Goal: Task Accomplishment & Management: Use online tool/utility

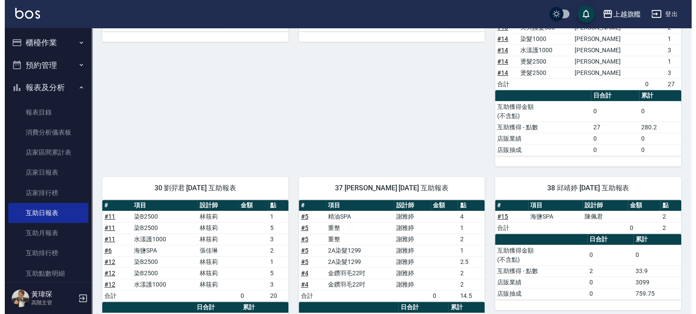
scroll to position [151, 0]
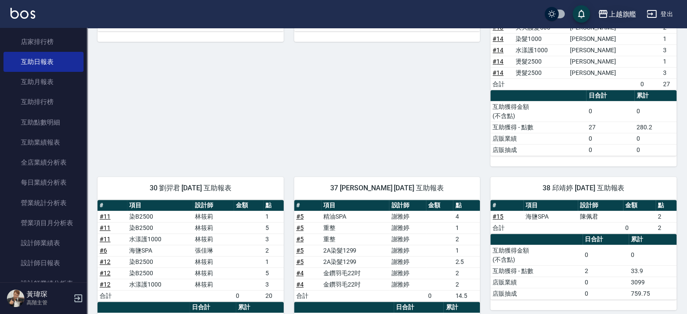
click at [618, 11] on div "上越旗艦" at bounding box center [622, 14] width 28 height 11
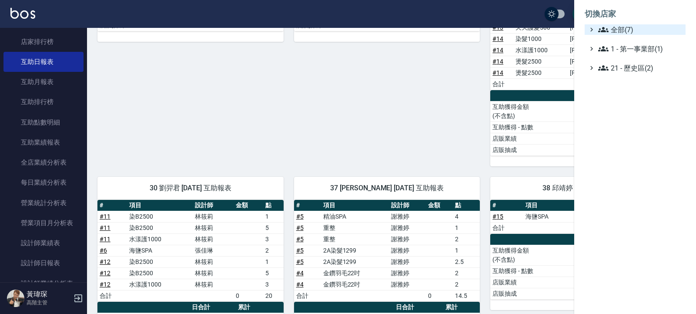
click at [612, 26] on span "全部(7)" at bounding box center [640, 29] width 84 height 10
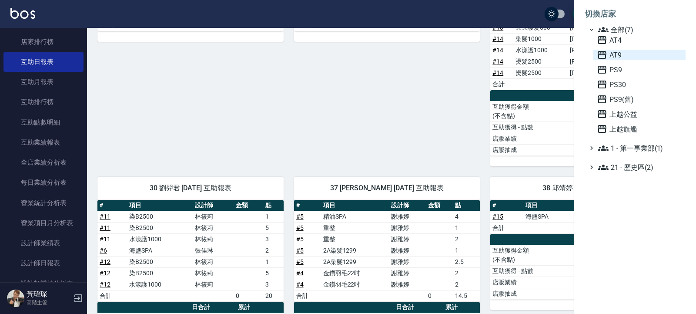
click at [616, 56] on span "AT9" at bounding box center [639, 55] width 85 height 10
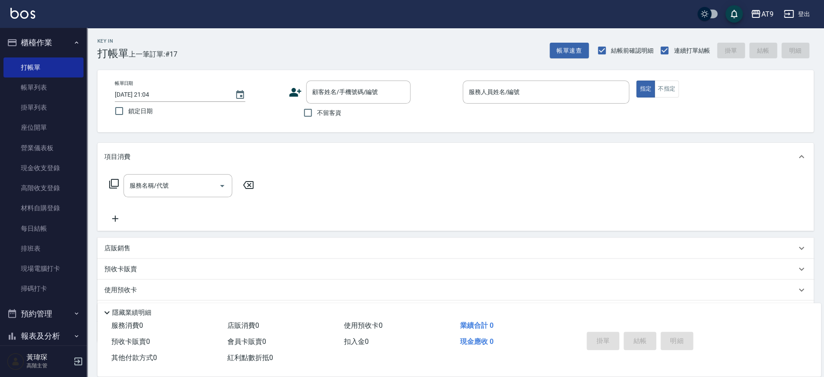
click at [318, 116] on span "不留客資" at bounding box center [329, 112] width 24 height 9
click at [317, 116] on input "不留客資" at bounding box center [308, 113] width 18 height 18
checkbox input "true"
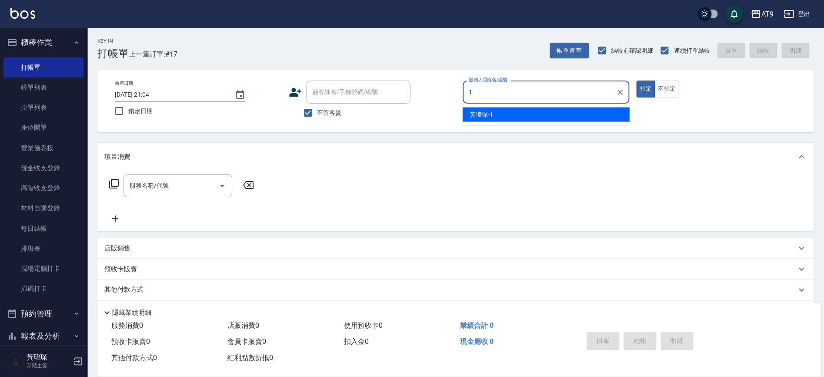
type input "1"
type button "true"
type input "黃瑋琛-1"
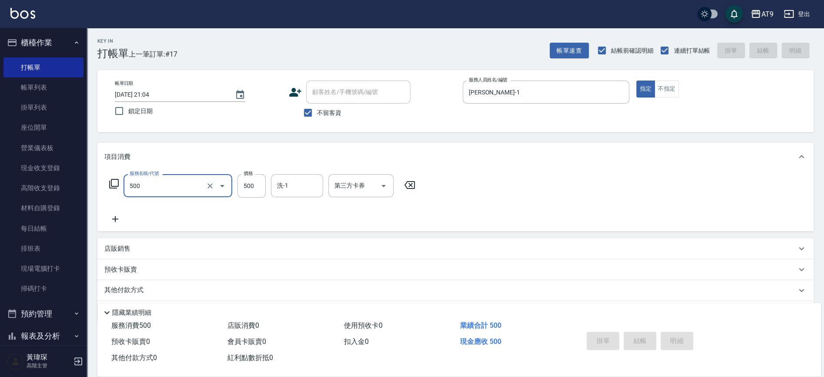
type input "500"
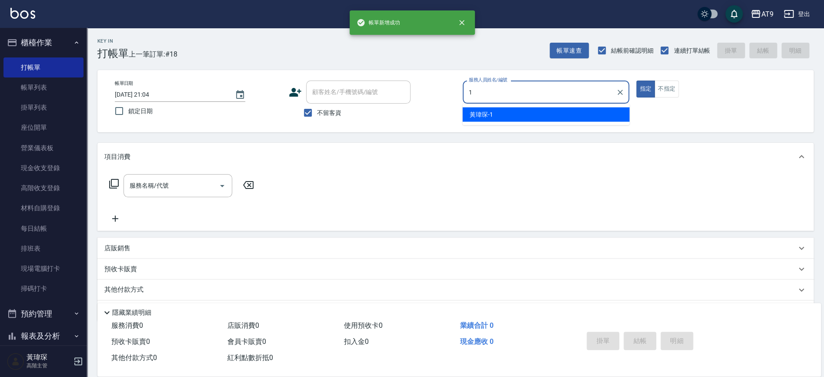
type input "黃瑋琛-1"
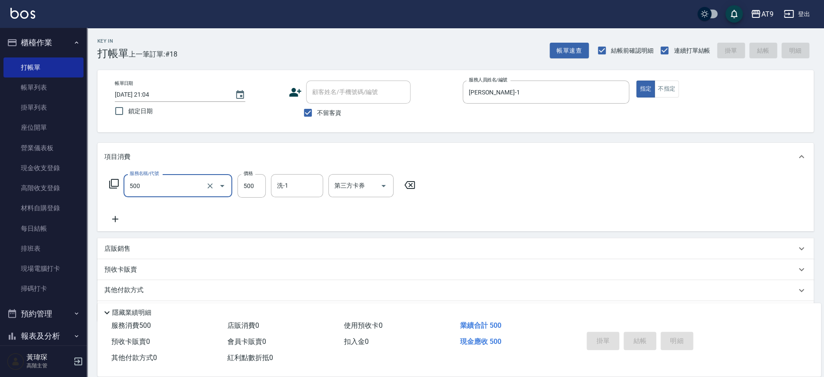
type input "500"
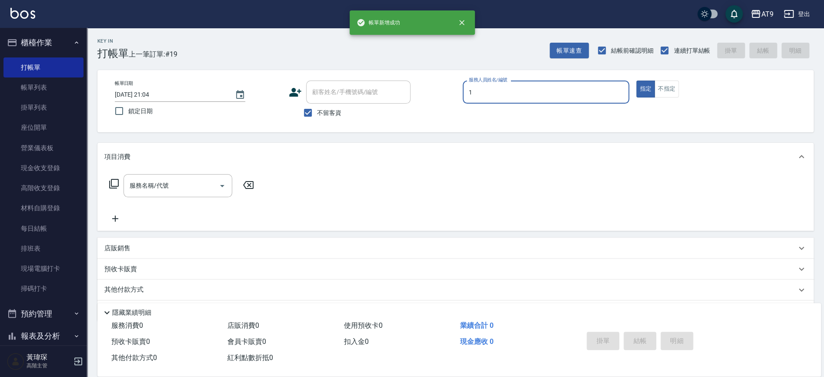
type input "黃瑋琛-1"
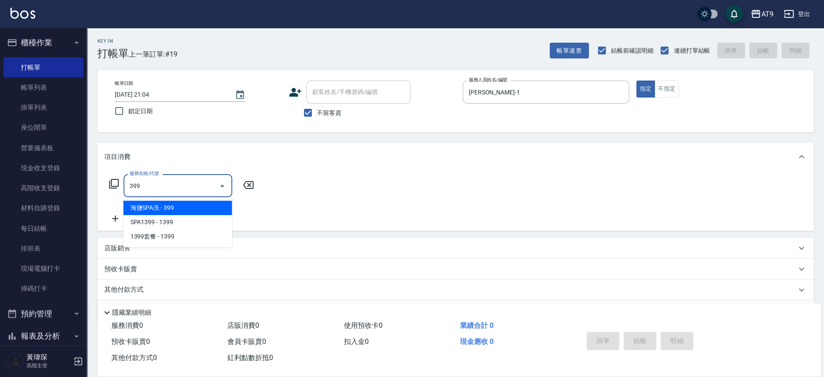
type input "海鹽SPA洗(399)"
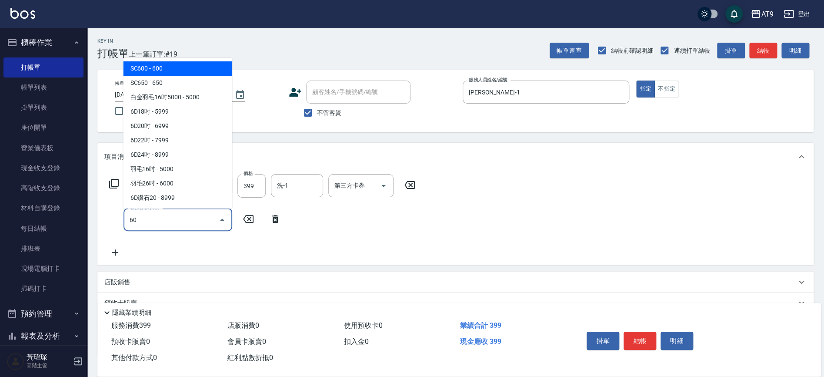
type input "602"
type input "302"
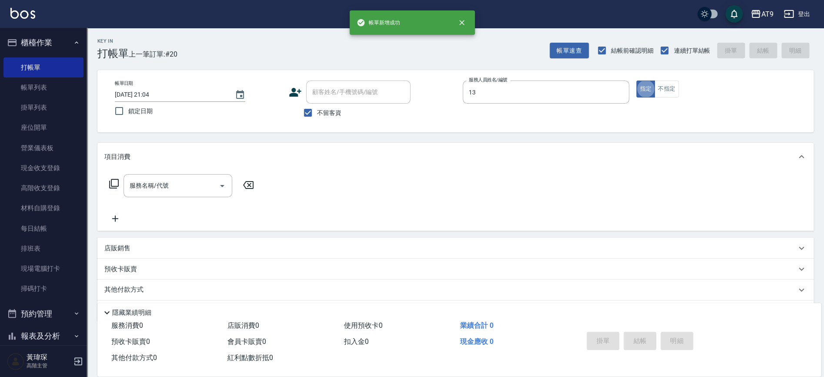
type input "張雅筑-13"
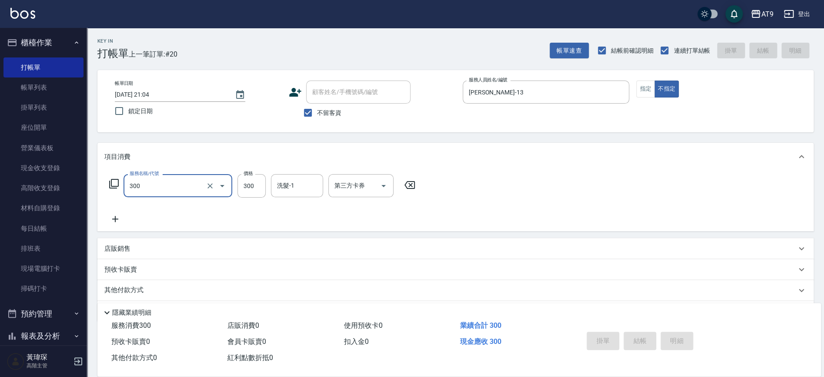
type input "300"
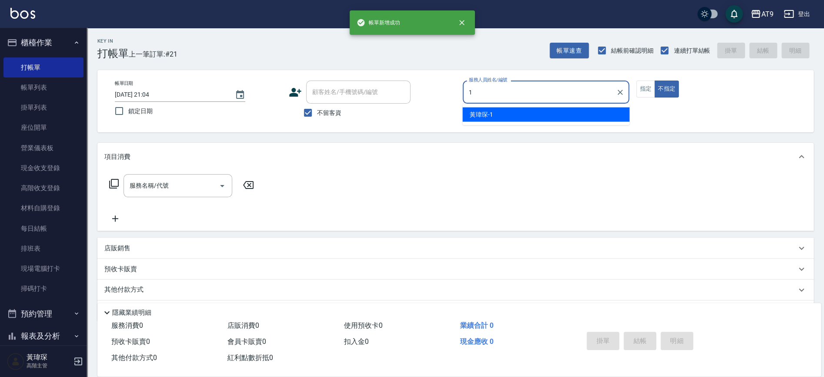
type input "1"
type button "false"
type input "黃瑋琛-1"
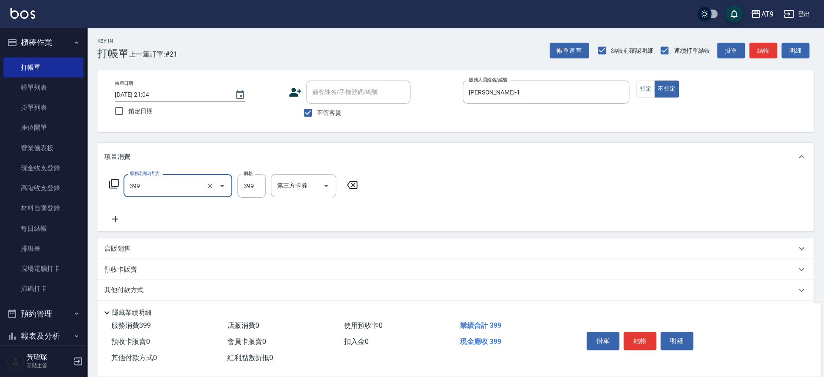
type input "海鹽SPA洗(399)"
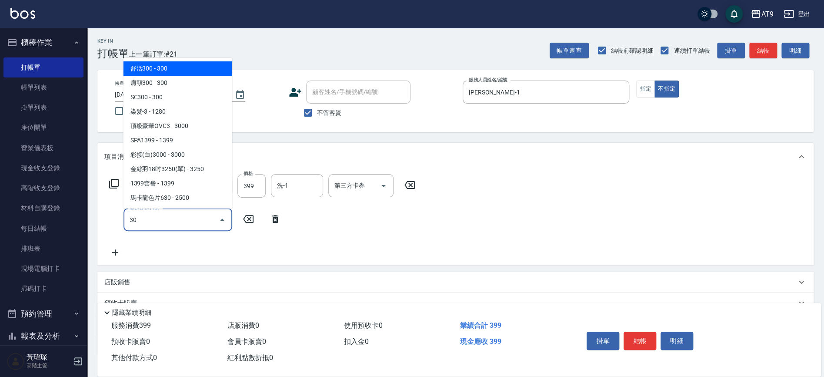
type input "302"
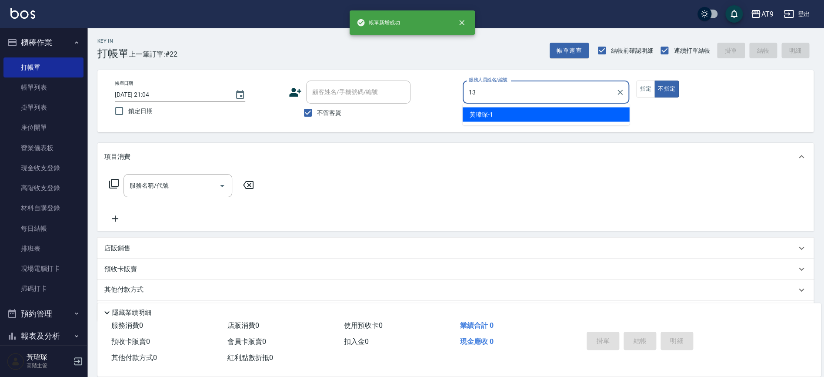
type input "張雅筑-13"
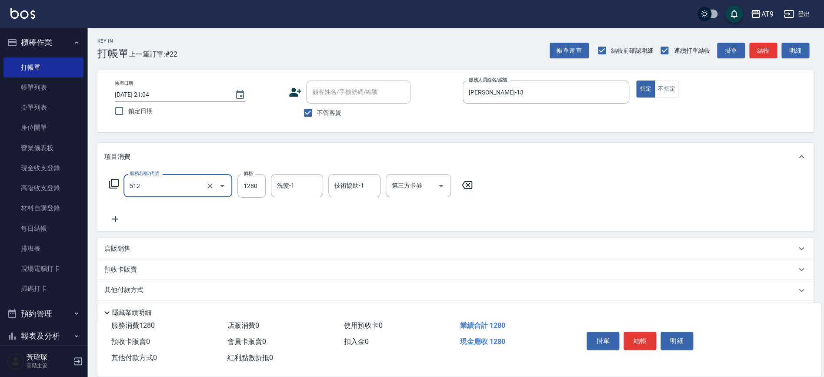
type input "染髮-3(512)"
type input "1680"
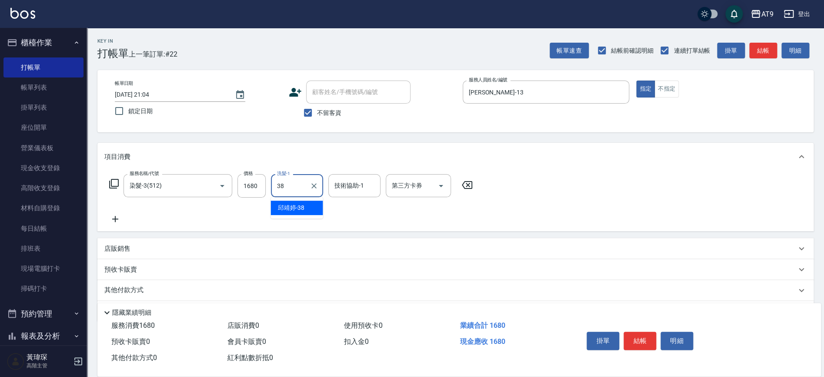
type input "邱靖婷-38"
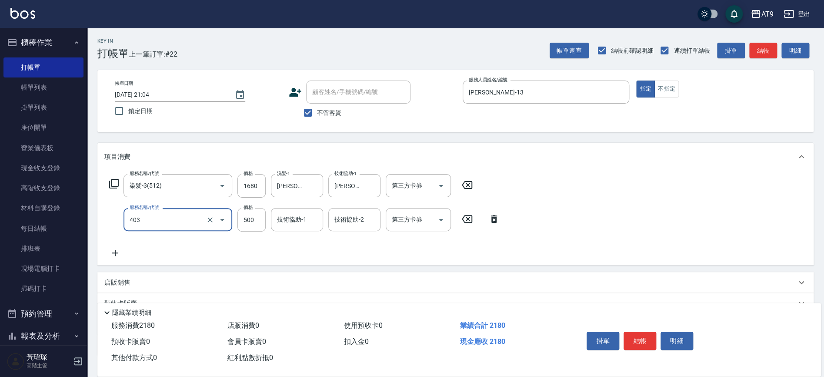
type input "天天護髮(403)"
type input "2000"
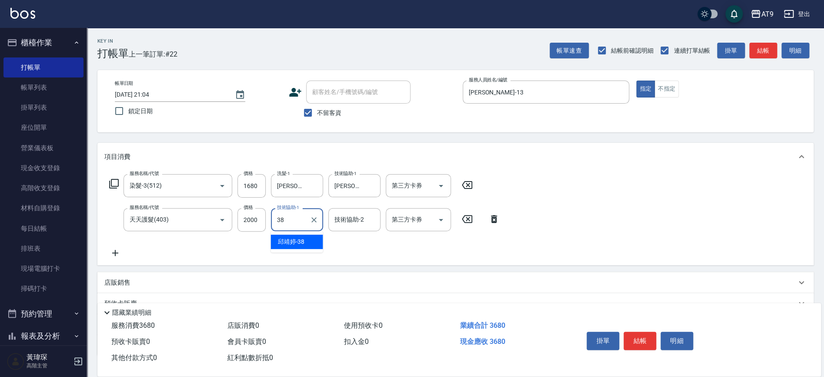
type input "邱靖婷-38"
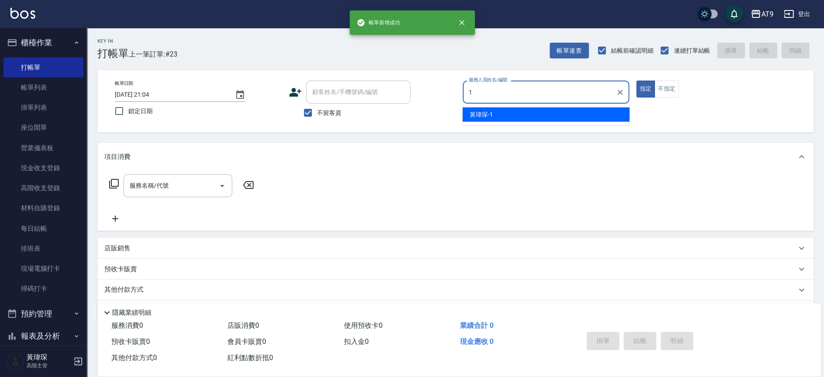
type input "黃瑋琛-1"
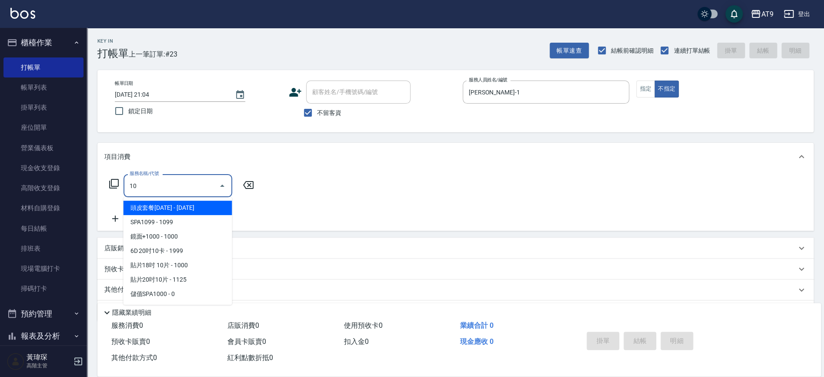
type input "1"
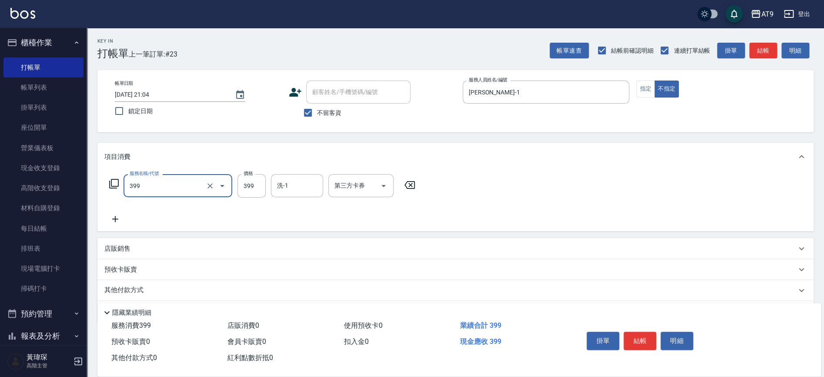
type input "海鹽SPA洗(399)"
type input "499"
type input "2"
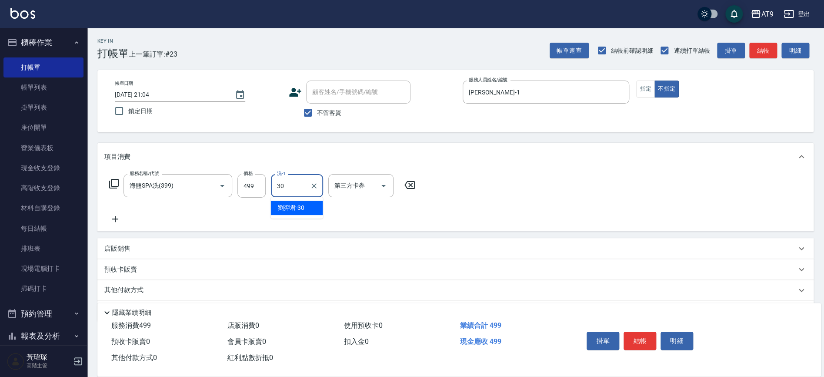
type input "劉羿君-30"
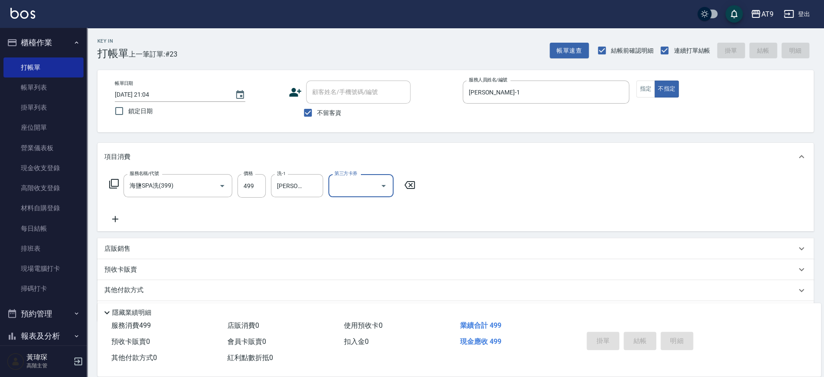
type input "2025/09/18 21:05"
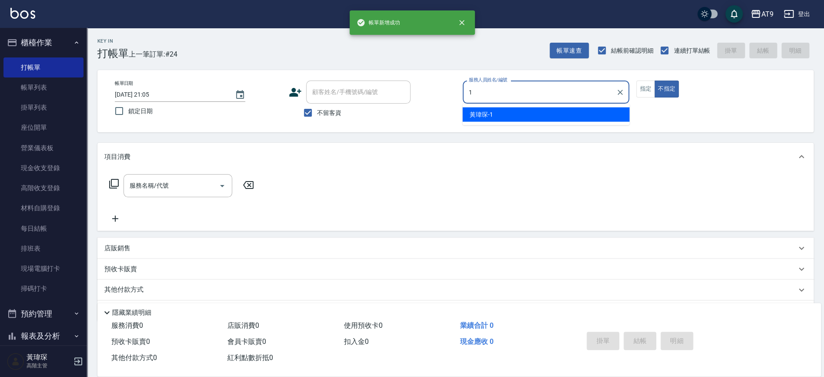
type input "黃瑋琛-1"
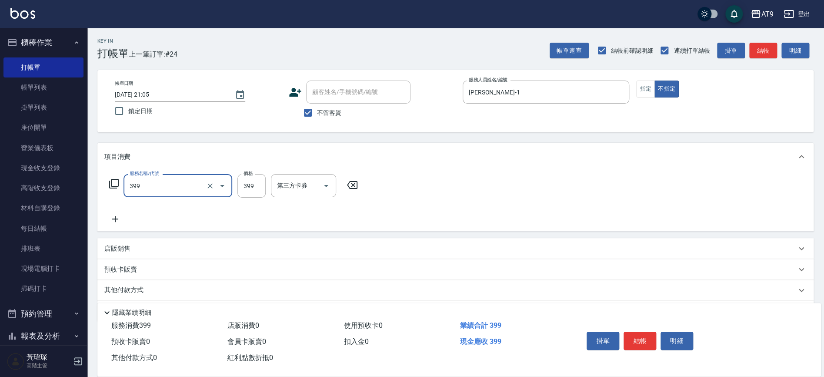
type input "海鹽SPA洗(399)"
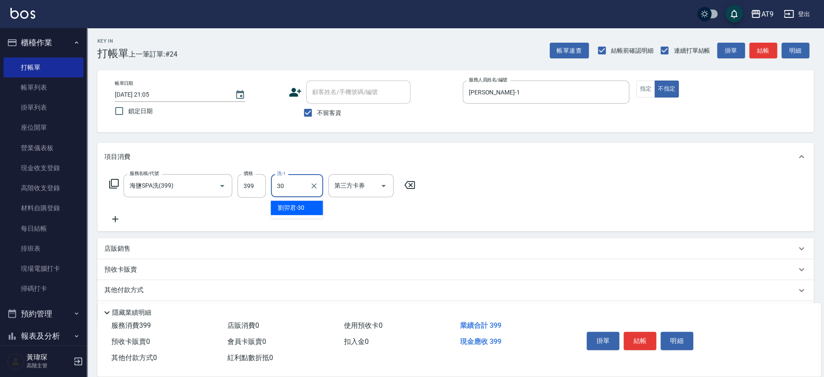
type input "劉羿君-30"
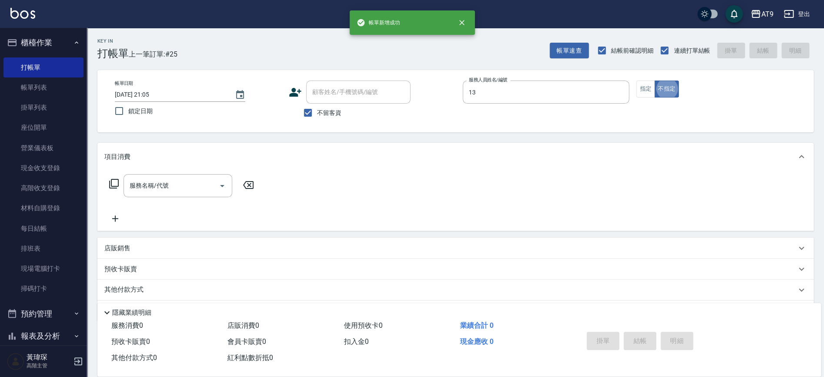
type input "張雅筑-13"
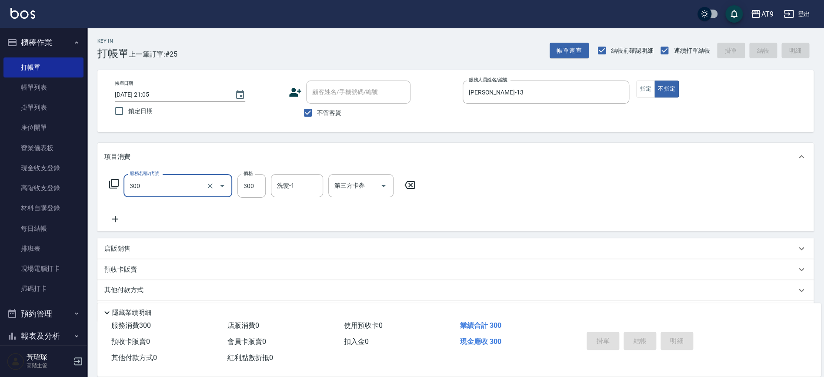
type input "300"
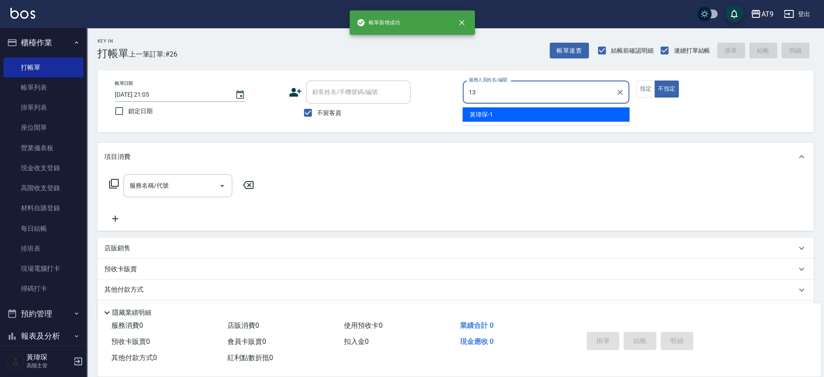
type input "張雅筑-13"
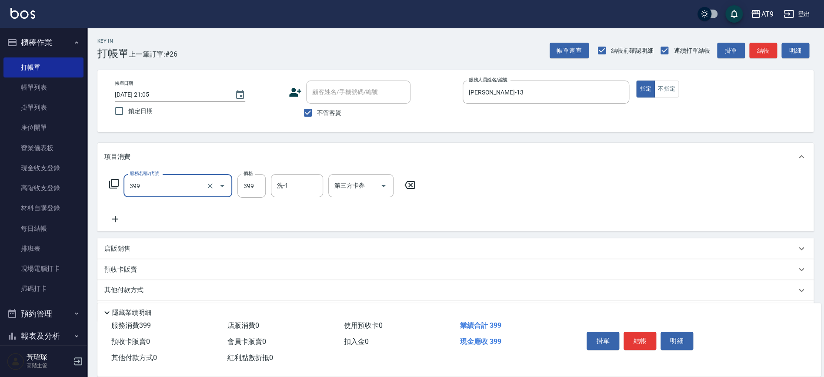
type input "海鹽SPA洗(399)"
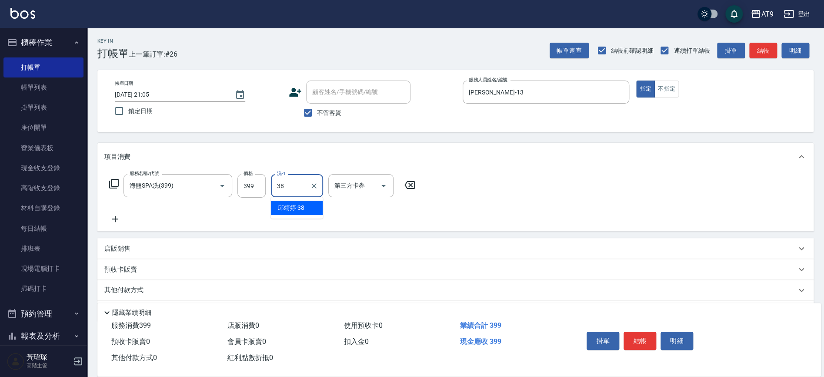
type input "邱靖婷-38"
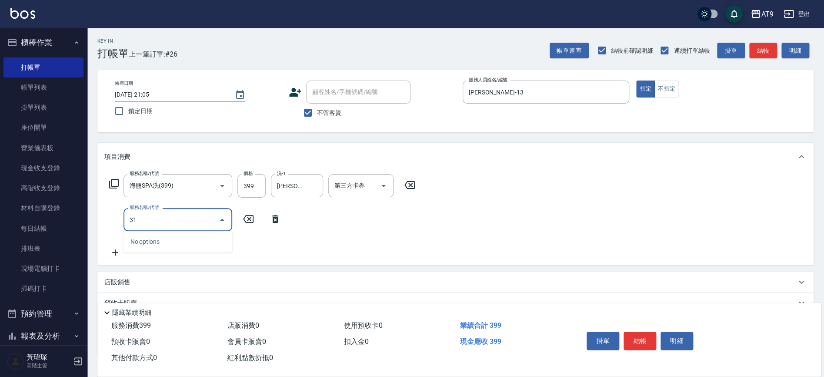
type input "310"
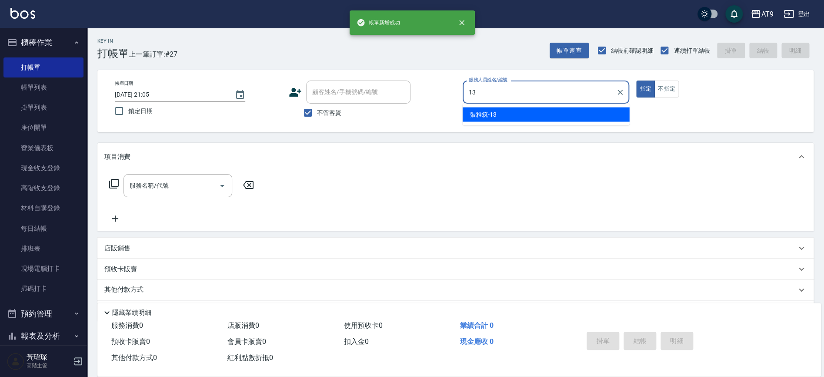
type input "張雅筑-13"
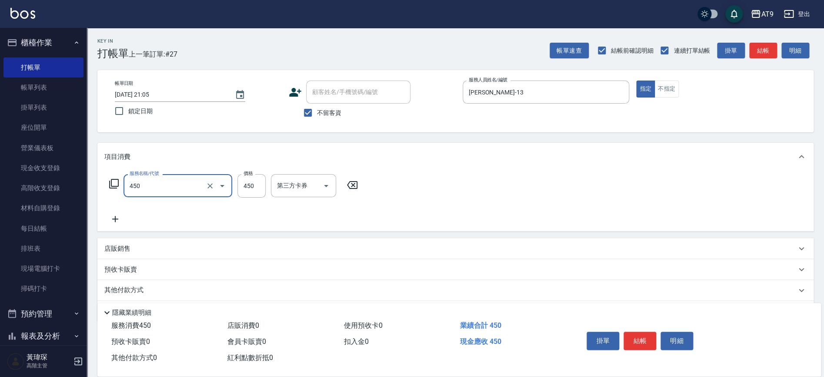
type input "SC450(450)"
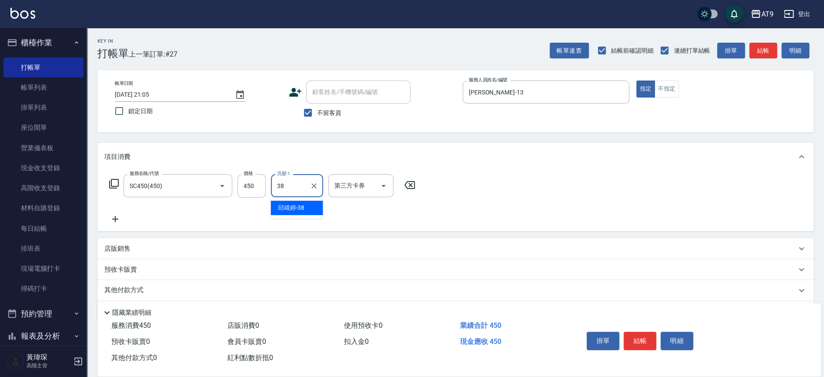
type input "邱靖婷-38"
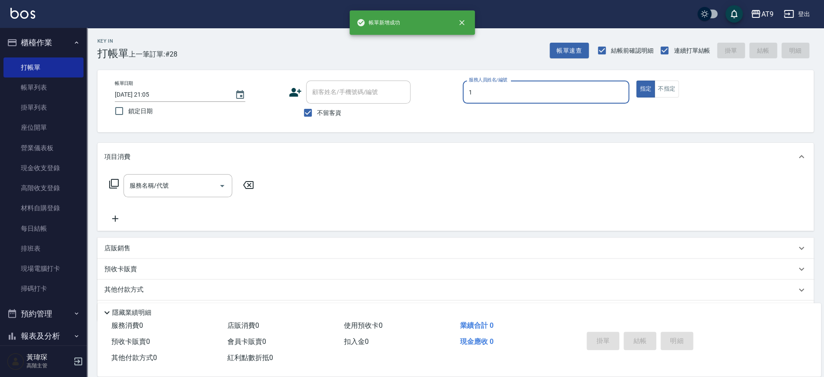
type input "黃瑋琛-1"
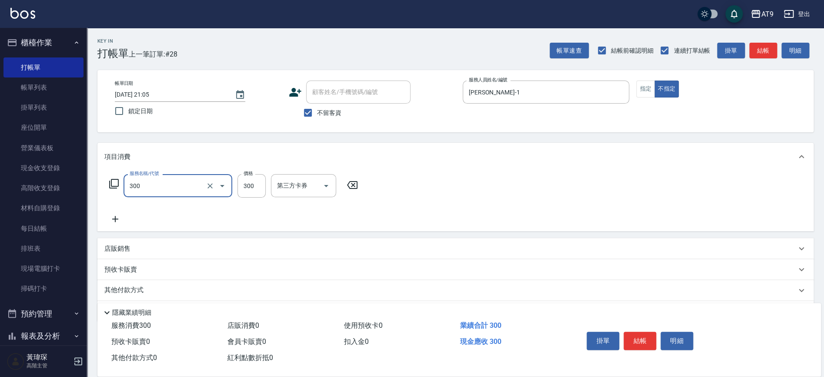
type input "SC300(300)"
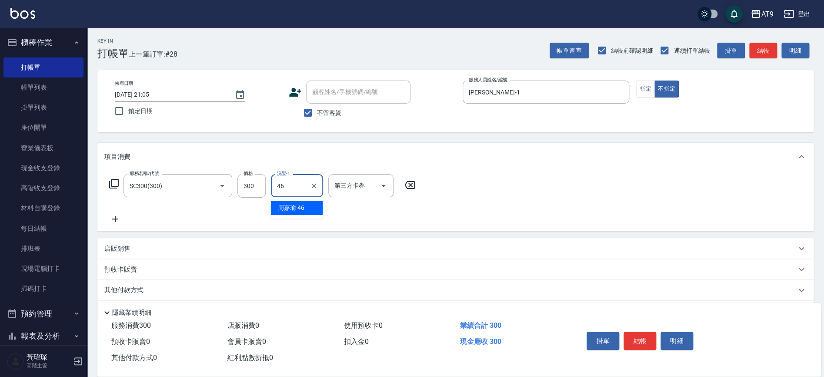
type input "周嘉瑜-46"
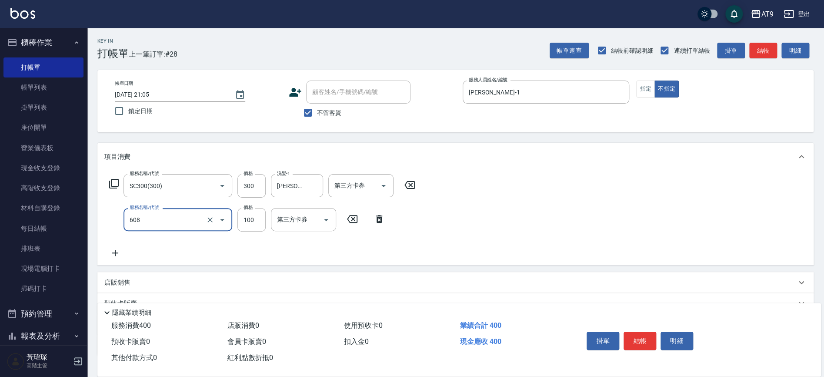
type input "精油長髮(608)"
type input "100"
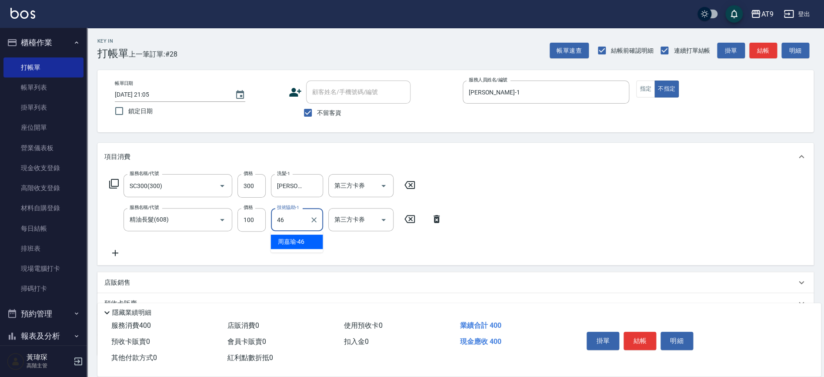
type input "周嘉瑜-46"
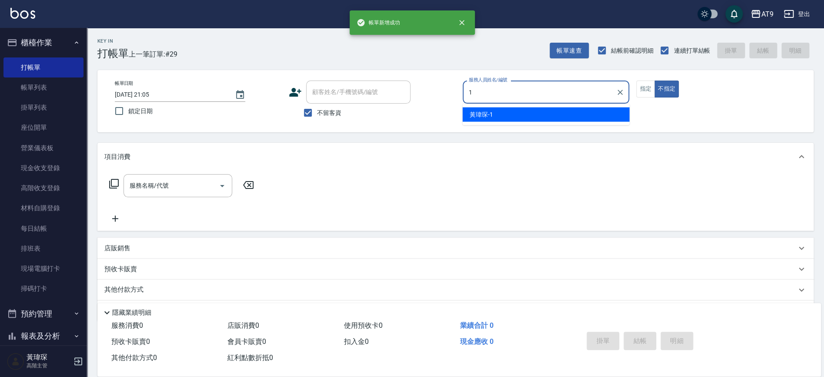
type input "黃瑋琛-1"
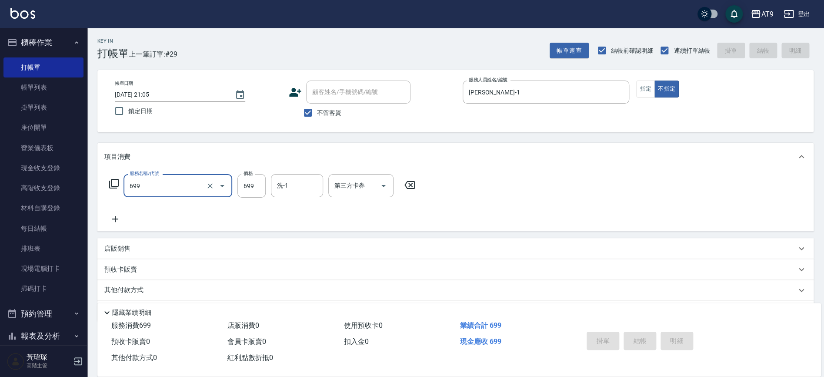
type input "699"
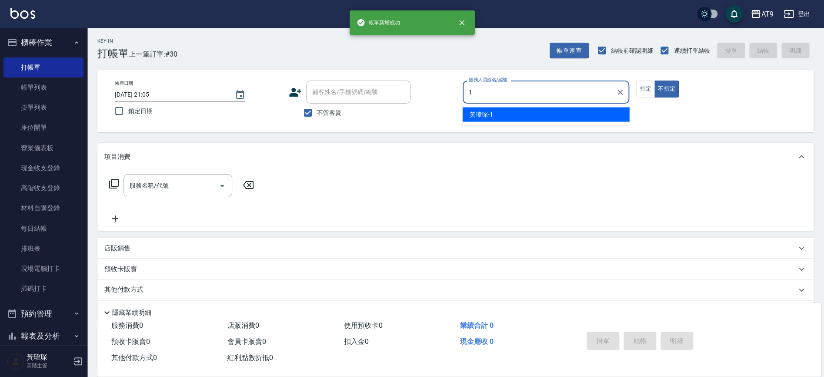
type input "黃瑋琛-1"
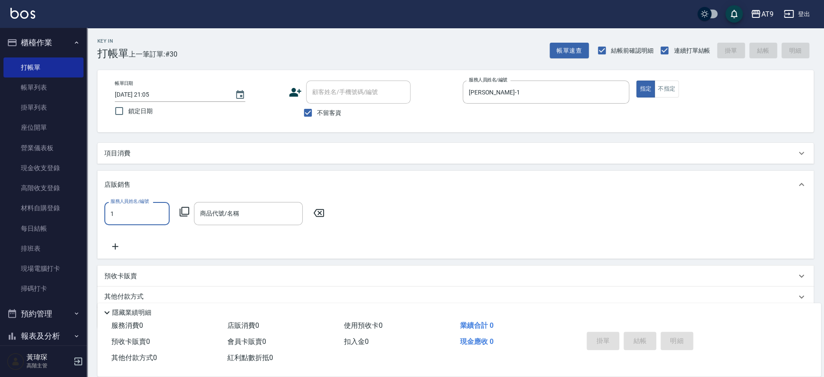
type input "黃瑋琛-1"
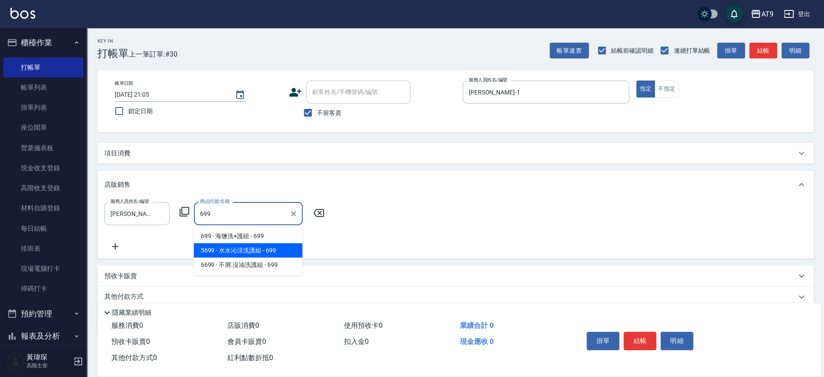
type input "水水沁涼洗護組"
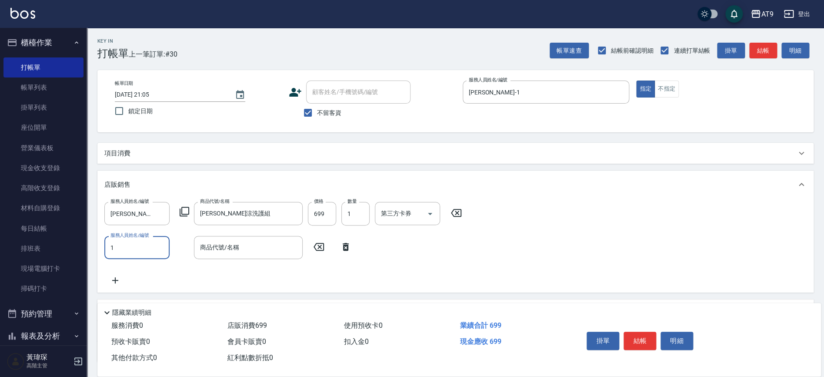
type input "黃瑋琛-1"
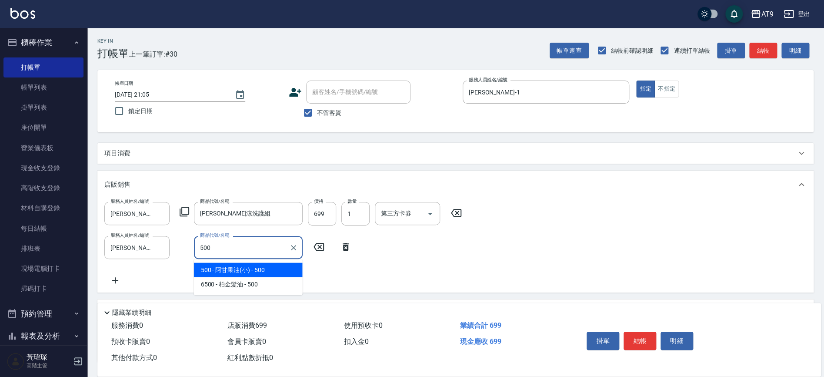
type input "阿甘果油(小)"
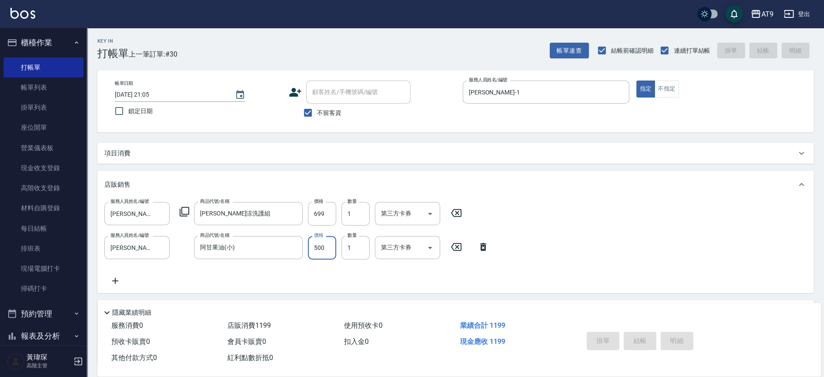
type input "2025/09/18 21:06"
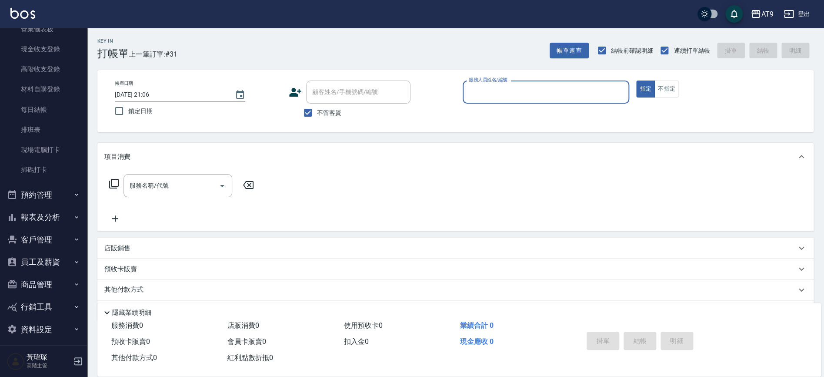
scroll to position [124, 0]
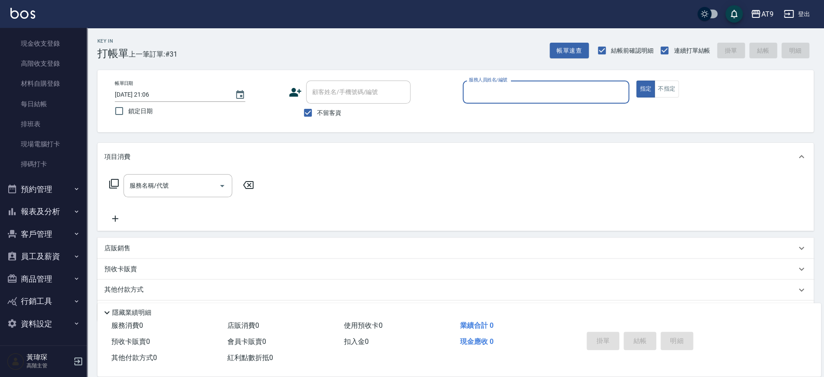
click at [61, 203] on button "報表及分析" at bounding box center [43, 211] width 80 height 23
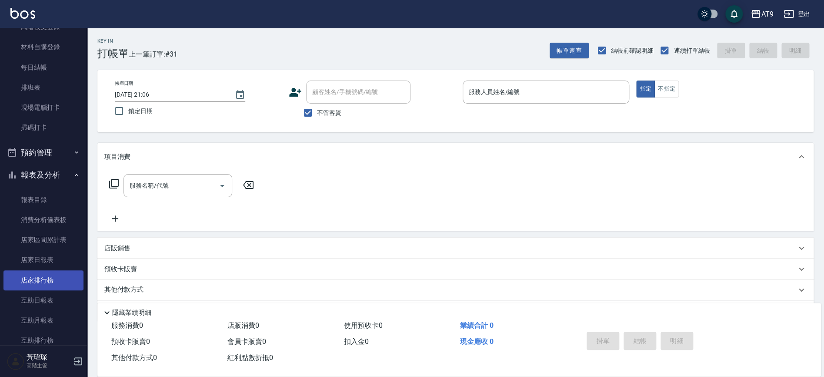
scroll to position [175, 0]
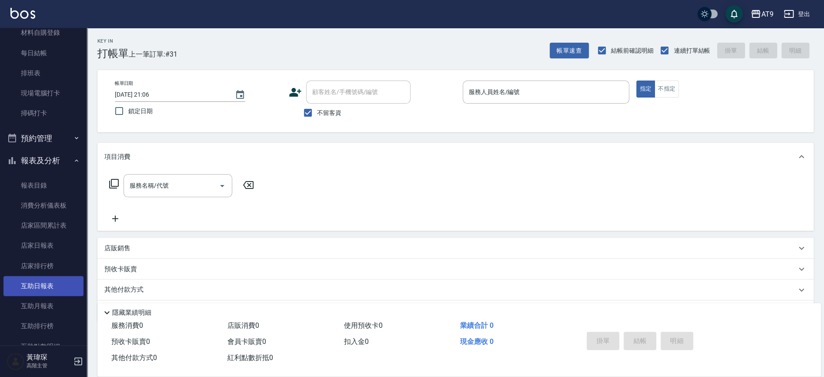
click at [53, 283] on link "互助日報表" at bounding box center [43, 286] width 80 height 20
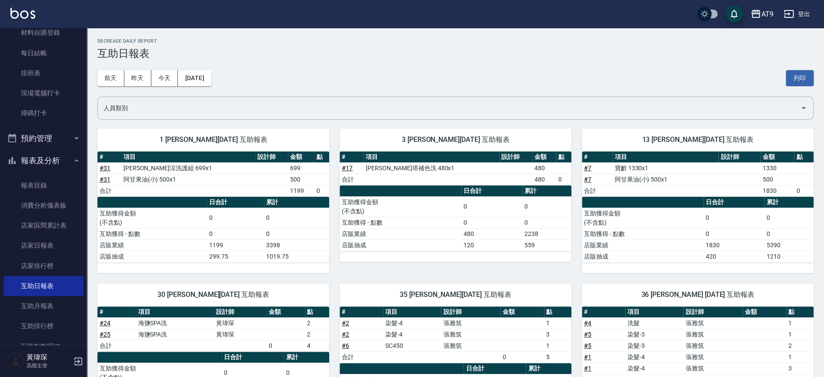
click at [686, 5] on div "AT9 登出" at bounding box center [412, 14] width 824 height 28
click at [686, 3] on div "AT9 登出" at bounding box center [412, 14] width 824 height 28
click at [686, 17] on div "AT9" at bounding box center [767, 14] width 12 height 11
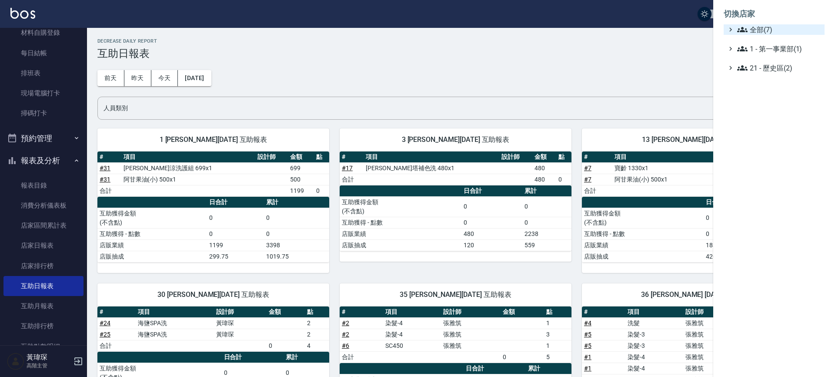
click at [686, 29] on icon at bounding box center [742, 29] width 10 height 5
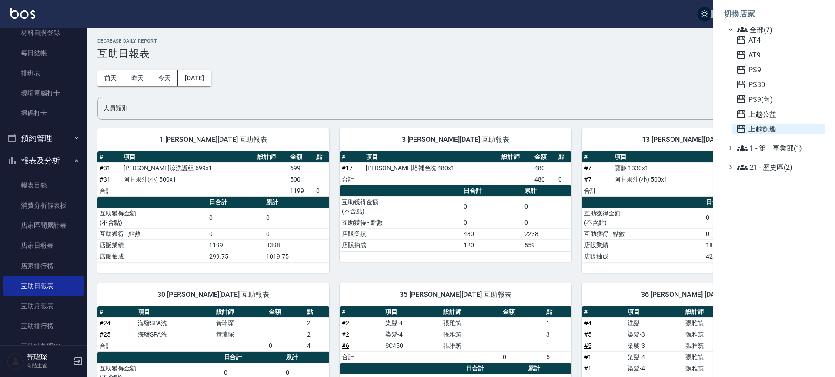
click at [686, 128] on span "上越旗艦" at bounding box center [778, 129] width 85 height 10
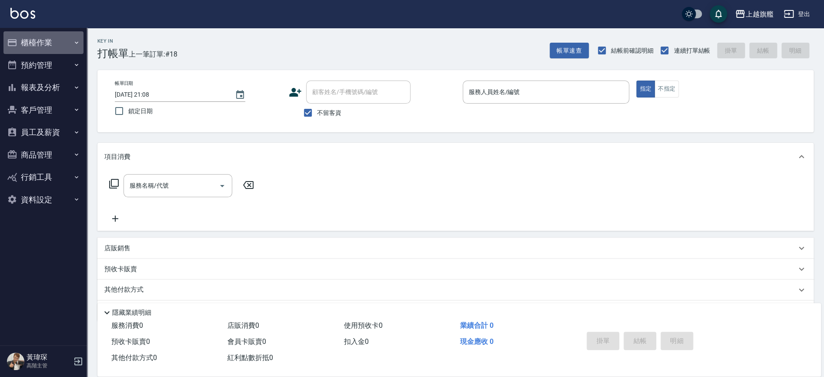
click at [47, 43] on button "櫃檯作業" at bounding box center [43, 42] width 80 height 23
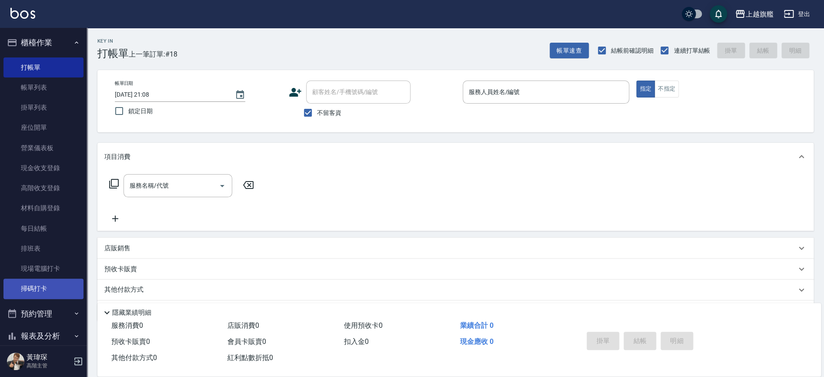
click at [28, 288] on link "掃碼打卡" at bounding box center [43, 288] width 80 height 20
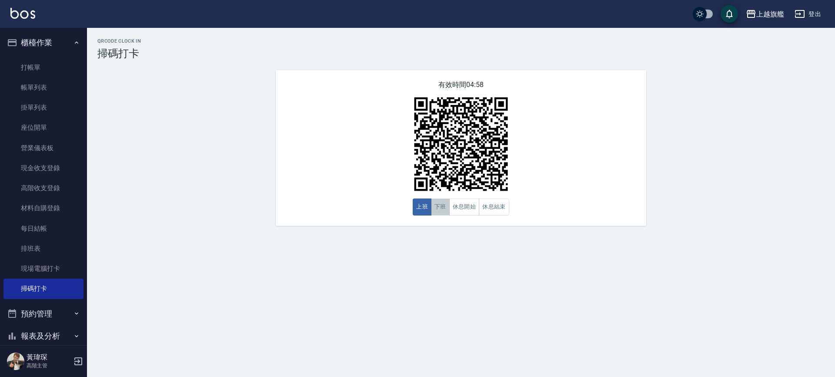
click at [444, 207] on button "下班" at bounding box center [440, 206] width 19 height 17
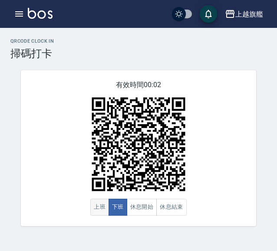
click at [102, 205] on button "上班" at bounding box center [99, 206] width 19 height 17
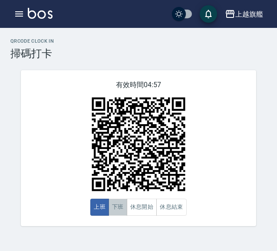
click at [113, 204] on button "下班" at bounding box center [118, 206] width 19 height 17
